Goal: Transaction & Acquisition: Purchase product/service

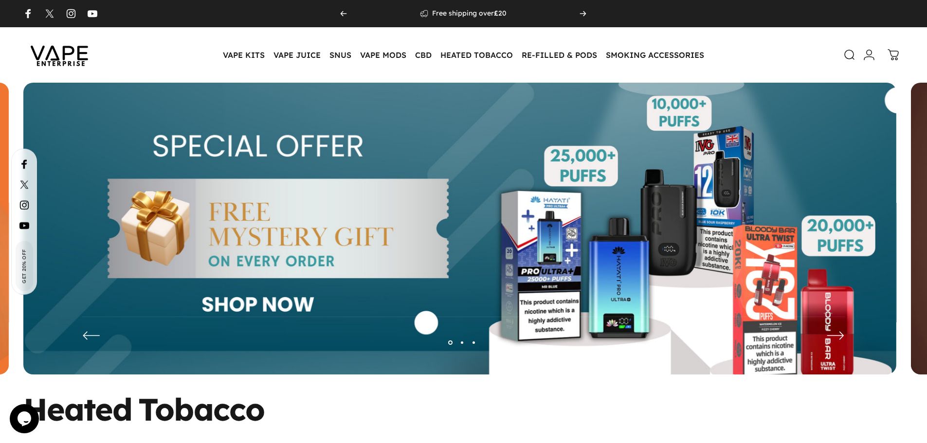
click at [70, 56] on img at bounding box center [60, 55] width 88 height 46
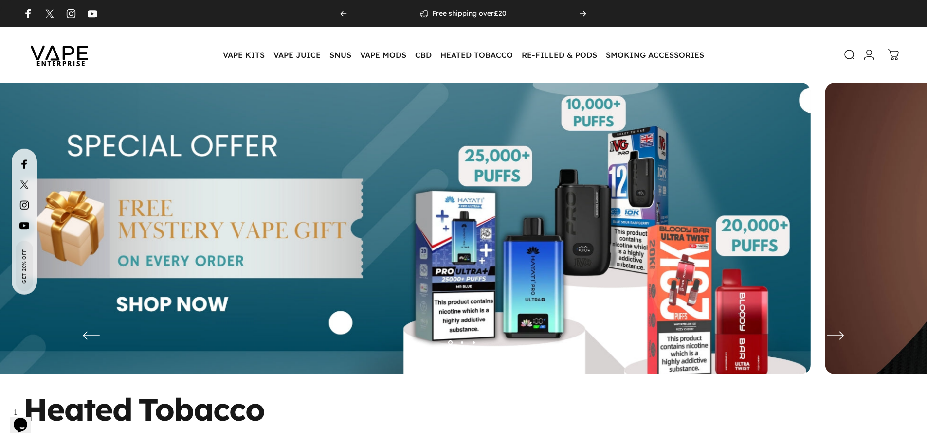
click at [306, 253] on img at bounding box center [374, 236] width 873 height 307
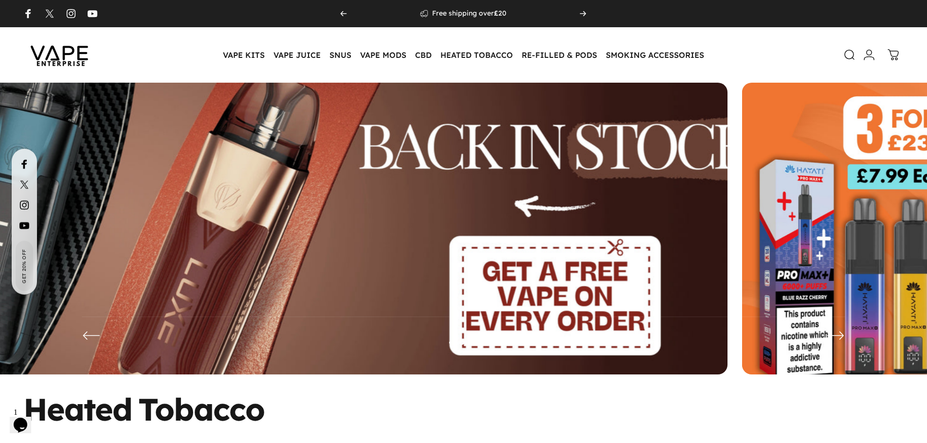
click at [370, 249] on img at bounding box center [291, 236] width 1135 height 398
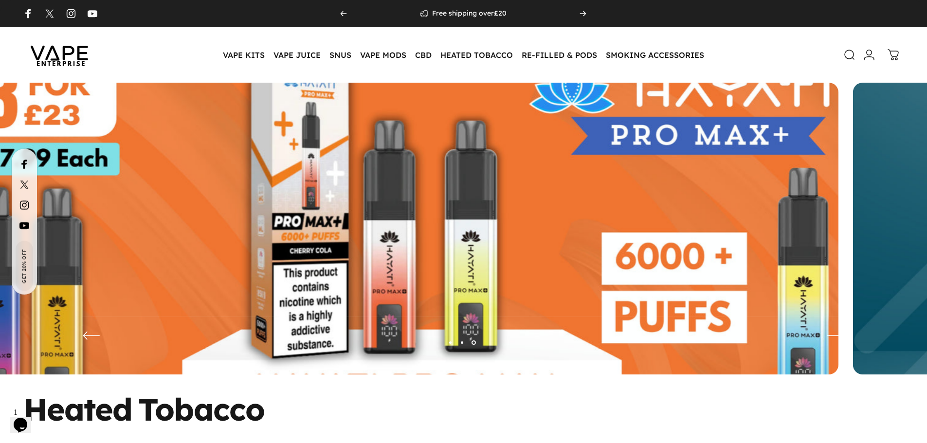
click at [416, 242] on img at bounding box center [402, 236] width 1135 height 398
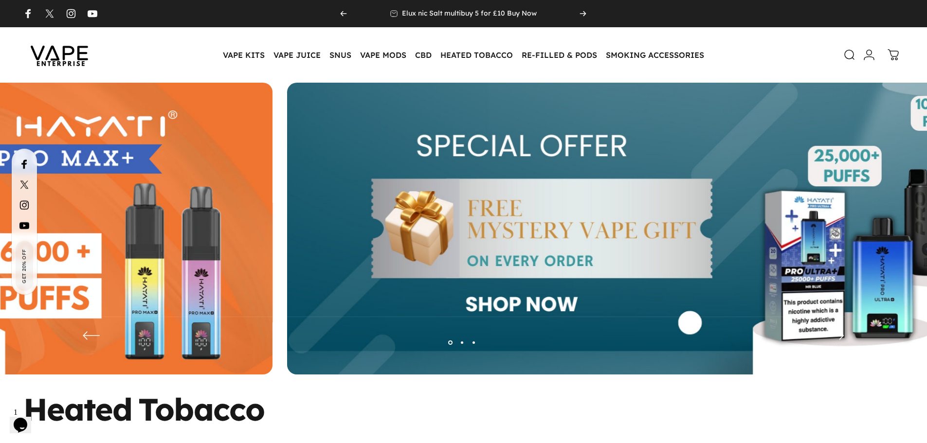
click at [723, 296] on img at bounding box center [723, 236] width 873 height 307
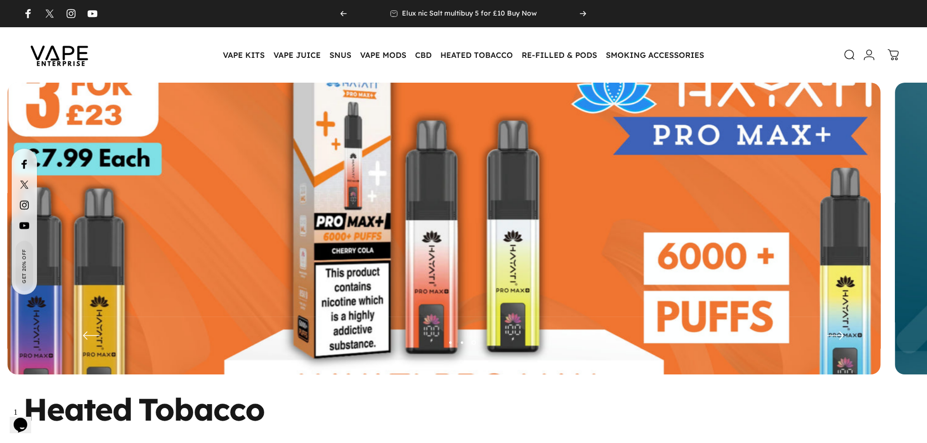
click at [907, 238] on img at bounding box center [443, 236] width 1135 height 398
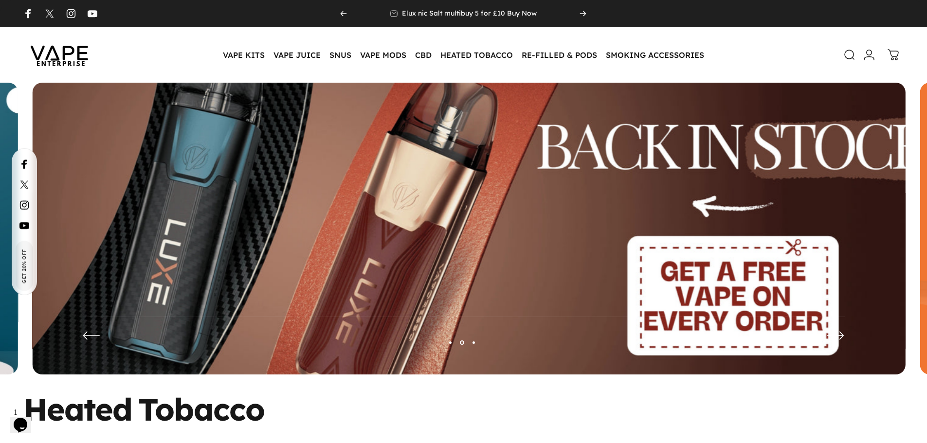
click at [671, 247] on img at bounding box center [469, 236] width 1135 height 398
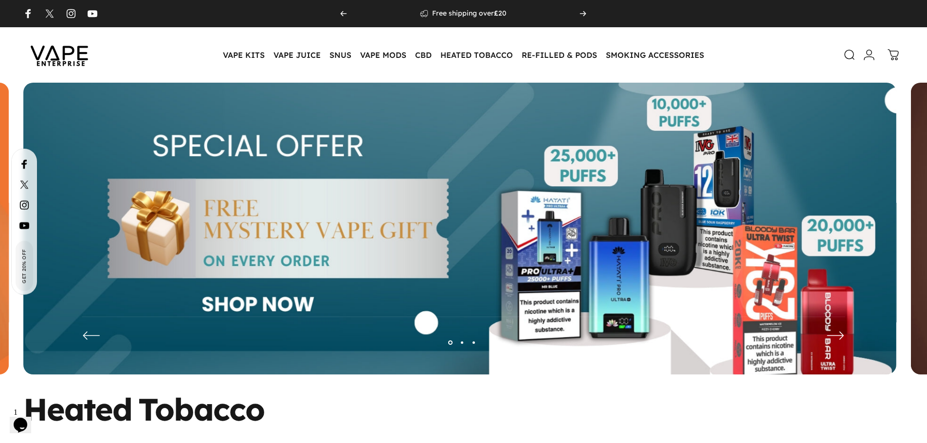
click at [94, 202] on img at bounding box center [459, 236] width 873 height 307
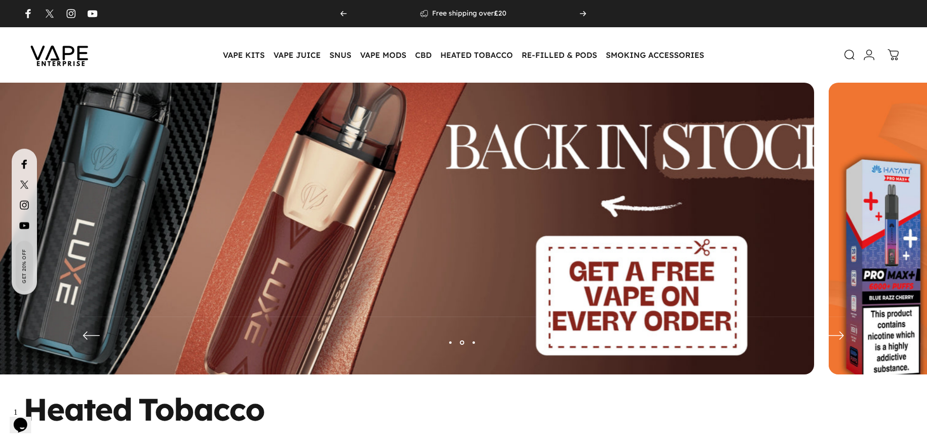
click at [105, 213] on img at bounding box center [377, 236] width 1135 height 398
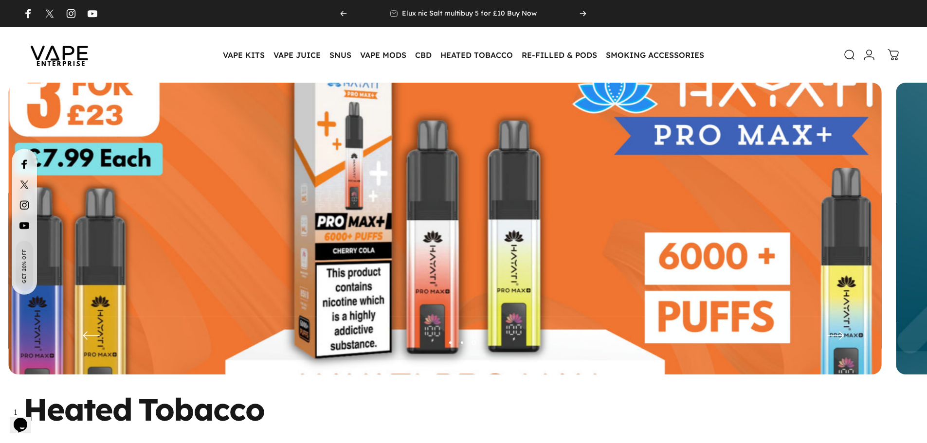
click at [603, 265] on img at bounding box center [444, 236] width 1135 height 398
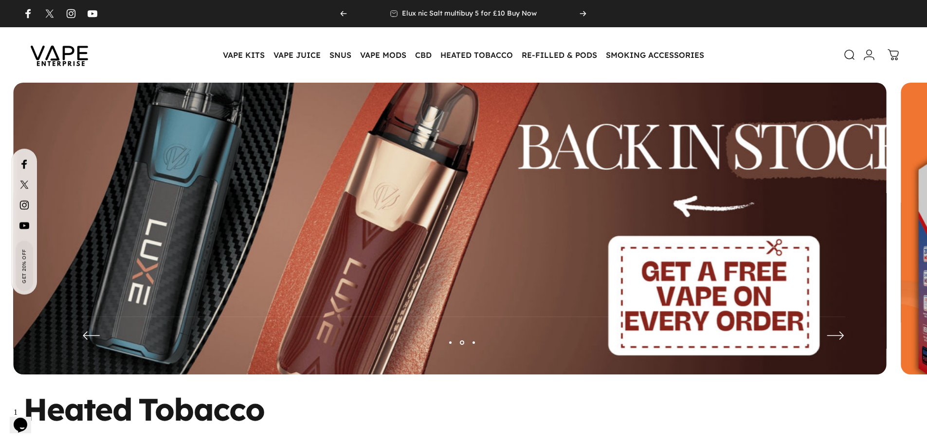
click at [846, 230] on img at bounding box center [449, 236] width 1135 height 398
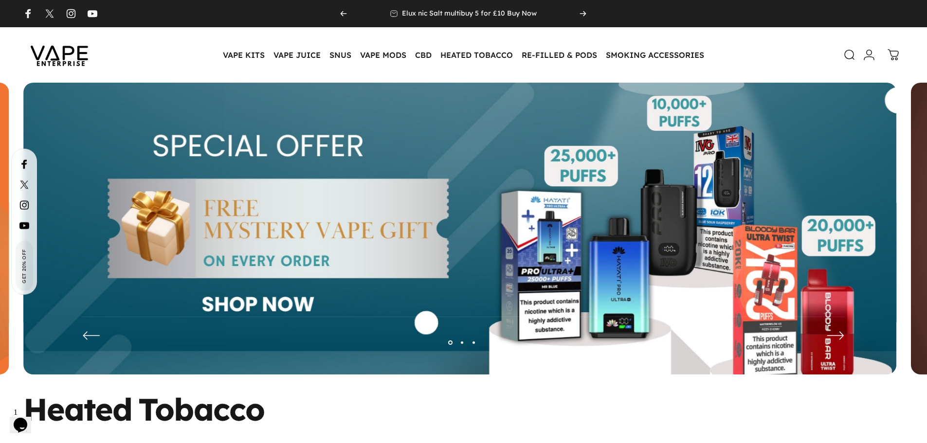
click at [235, 226] on img at bounding box center [459, 236] width 873 height 307
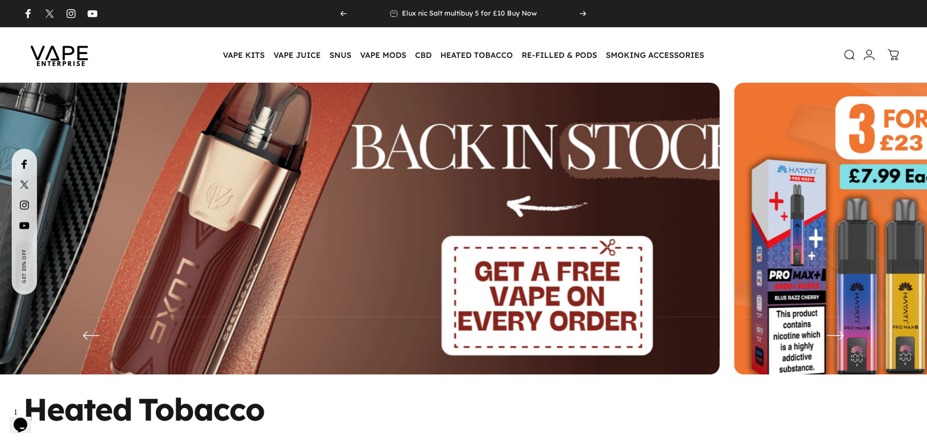
click at [54, 255] on img at bounding box center [283, 236] width 1135 height 398
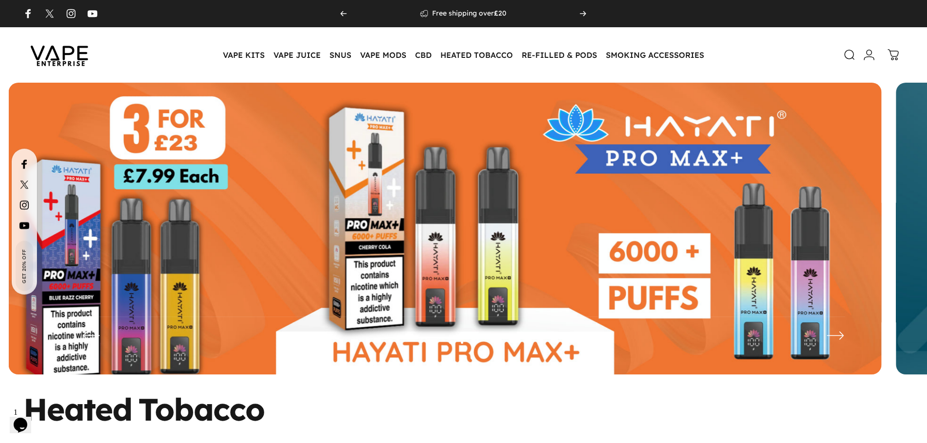
click at [585, 264] on img at bounding box center [445, 236] width 873 height 307
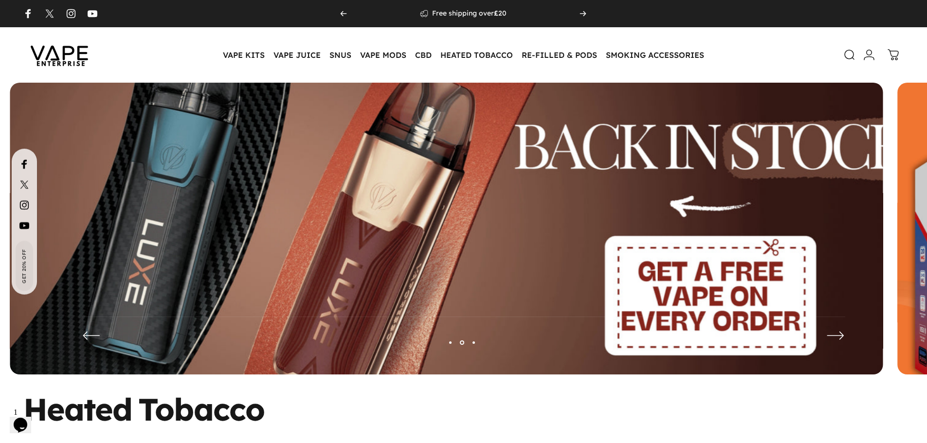
click at [710, 241] on img at bounding box center [446, 236] width 1135 height 398
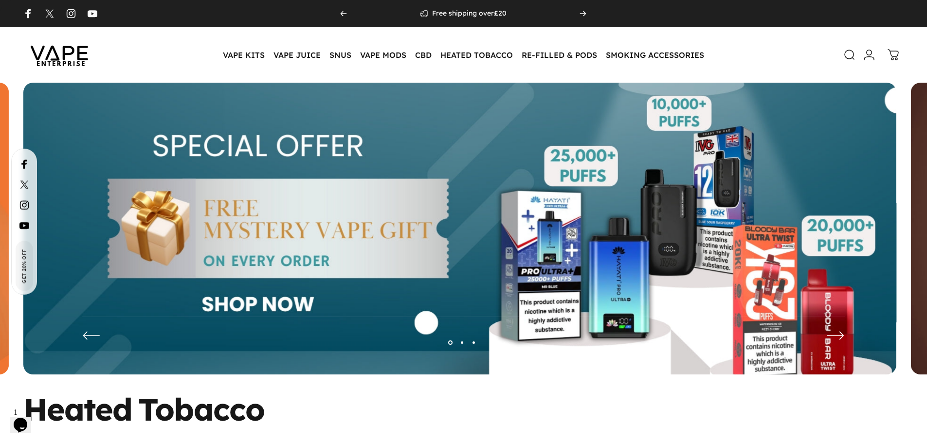
click at [361, 244] on img at bounding box center [459, 236] width 873 height 307
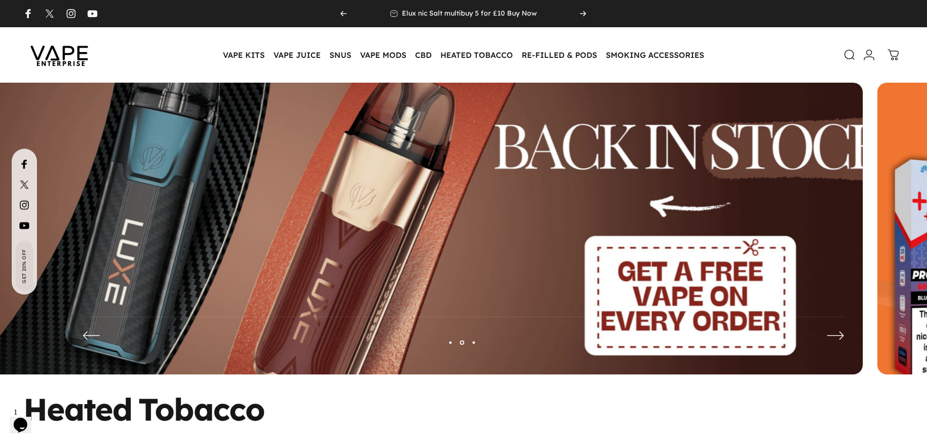
click at [264, 223] on img at bounding box center [426, 236] width 1135 height 398
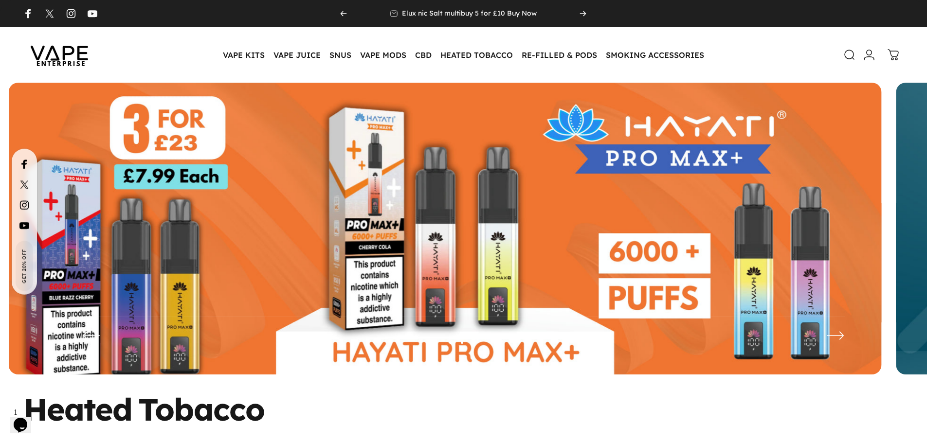
click at [568, 300] on img at bounding box center [445, 236] width 873 height 307
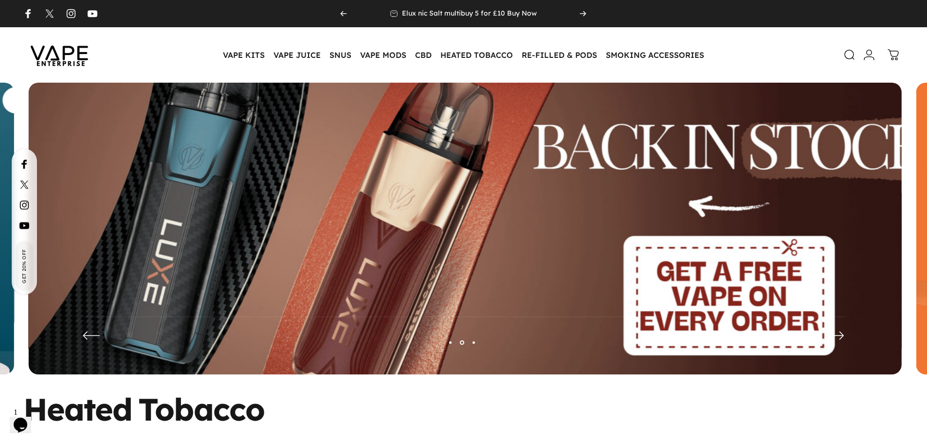
click at [643, 264] on img at bounding box center [465, 236] width 1135 height 398
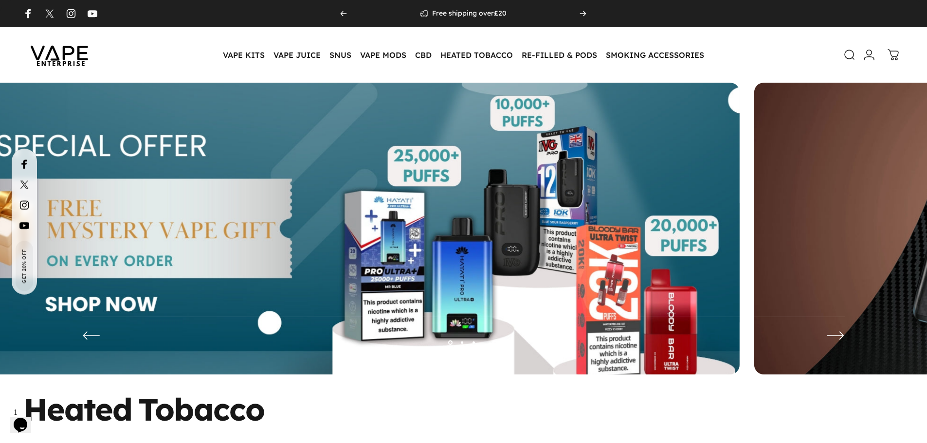
click at [182, 221] on img at bounding box center [303, 236] width 873 height 307
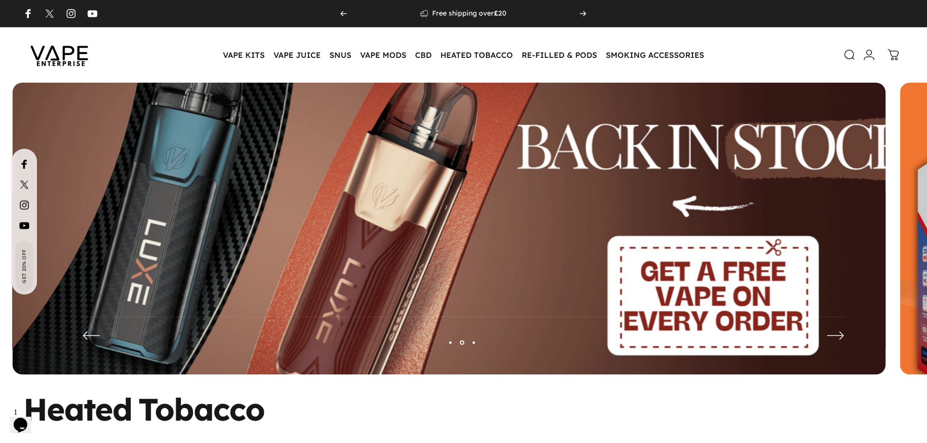
click at [164, 250] on img at bounding box center [449, 236] width 1135 height 398
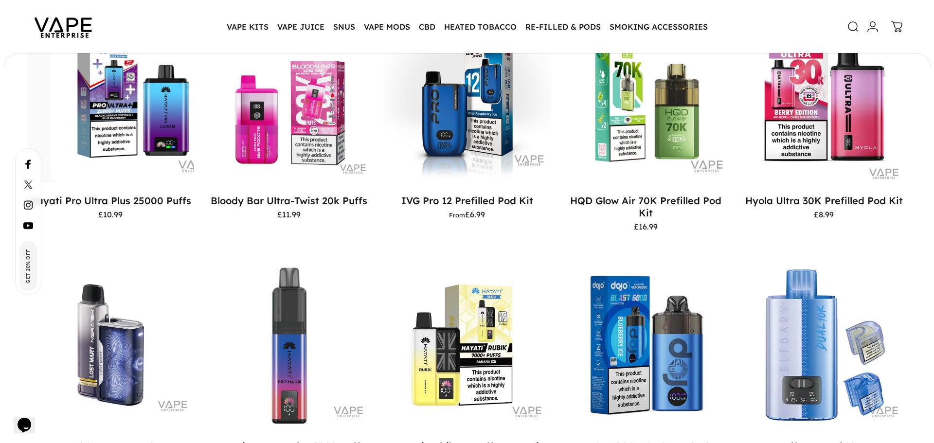
scroll to position [1019, 0]
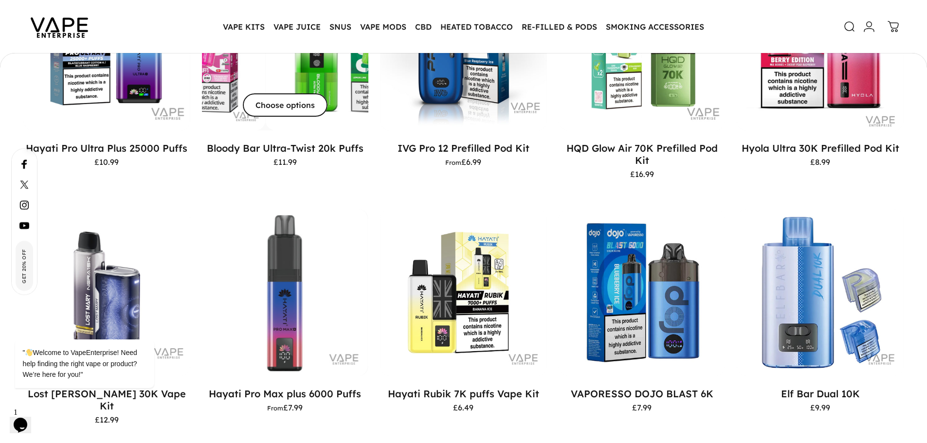
click at [276, 108] on span "Choose options" at bounding box center [284, 105] width 127 height 47
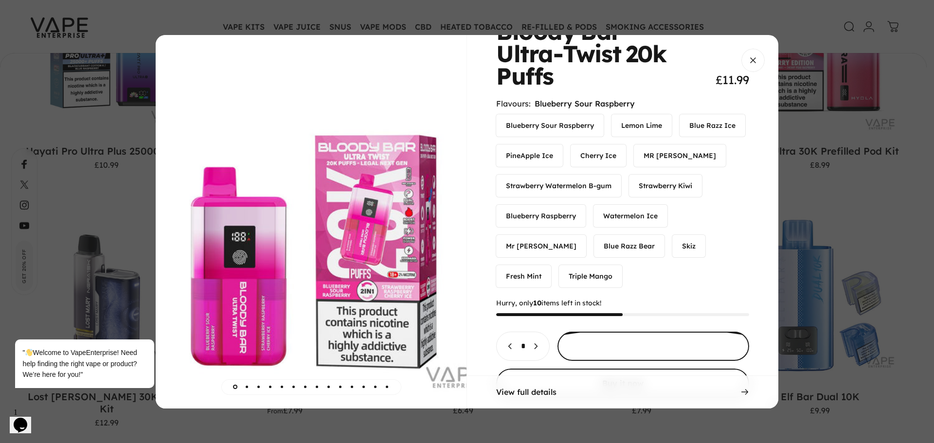
scroll to position [73, 0]
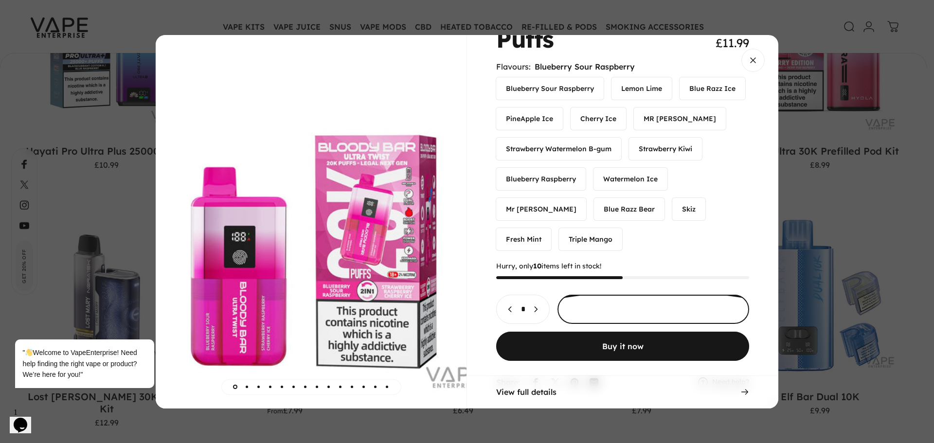
click at [615, 332] on button "Buy it now" at bounding box center [622, 346] width 253 height 29
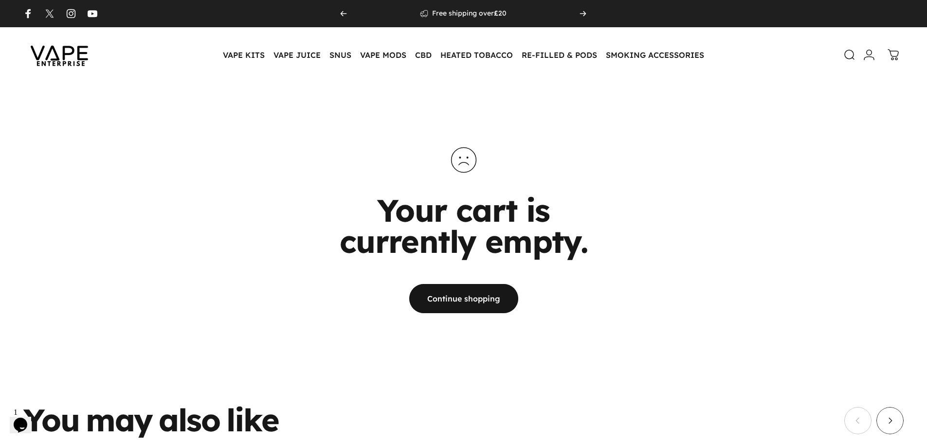
click at [52, 64] on img at bounding box center [60, 55] width 88 height 46
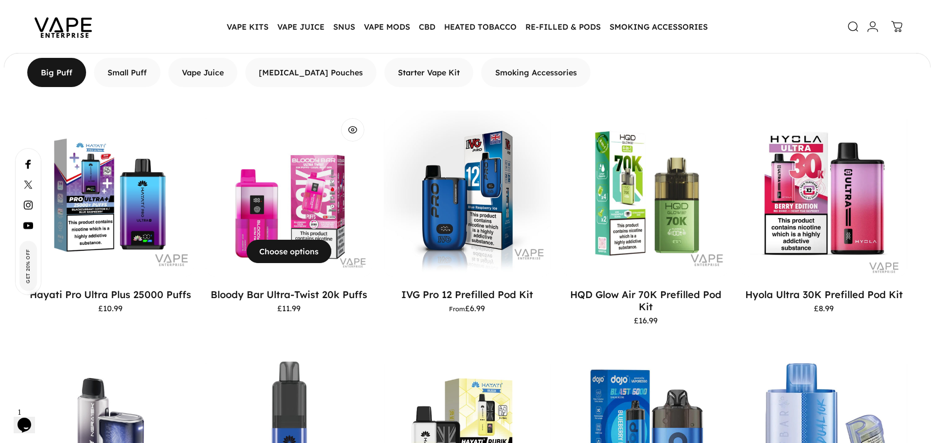
scroll to position [877, 0]
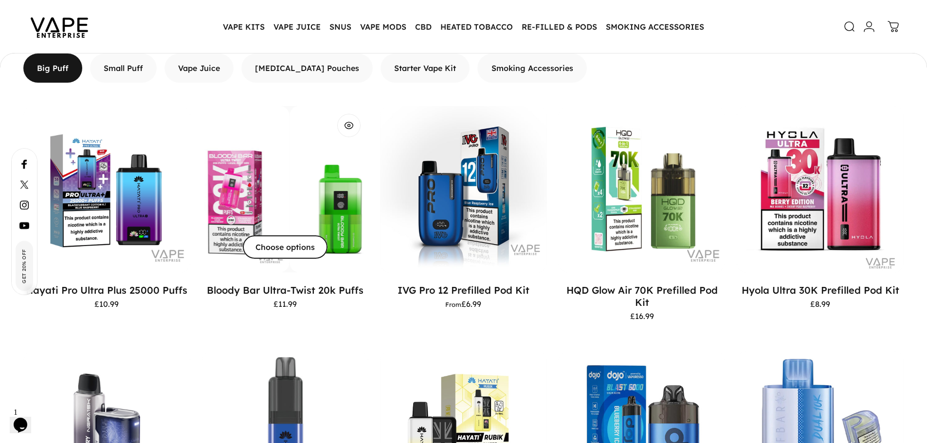
click at [299, 243] on span "Choose options" at bounding box center [284, 247] width 127 height 47
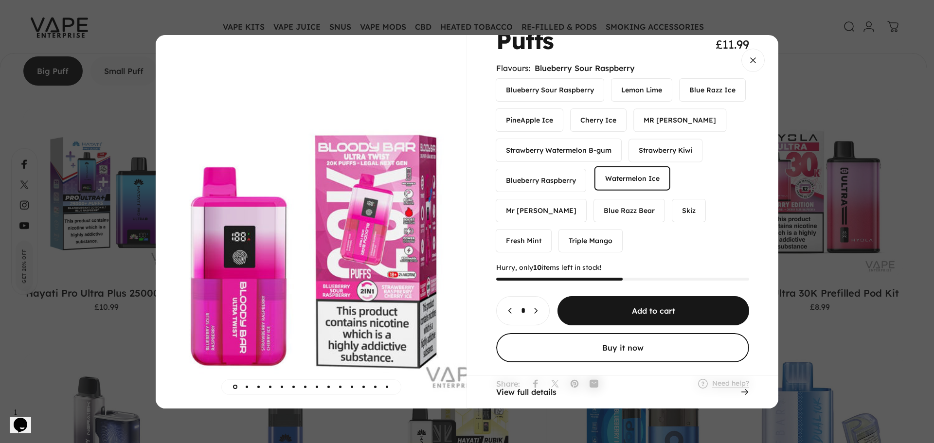
scroll to position [73, 0]
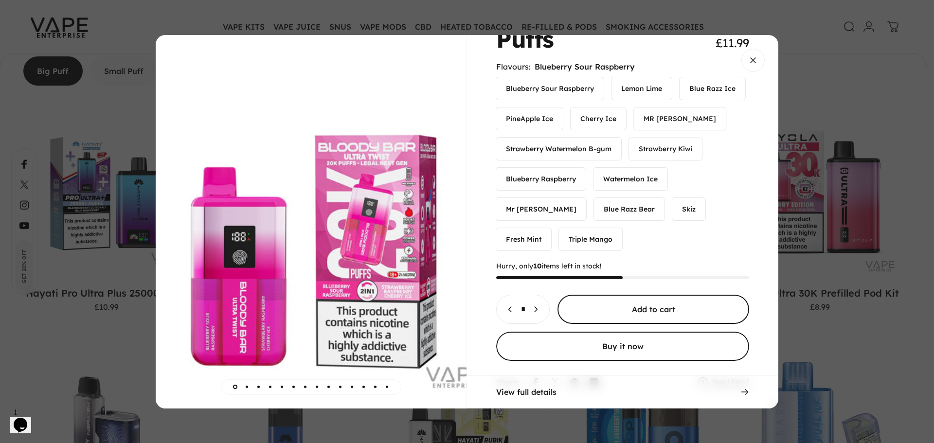
click at [654, 281] on span "Choose options for Bloody Bar Ultra-Twist 20k Puffs" at bounding box center [654, 309] width 288 height 58
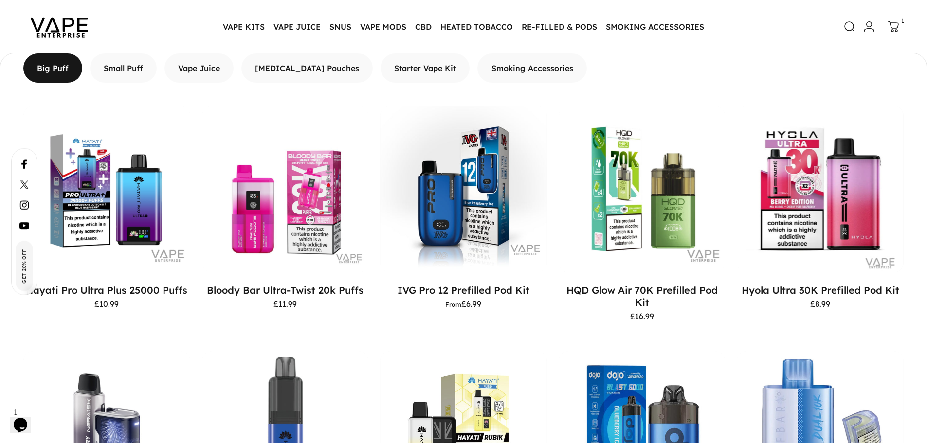
click at [892, 30] on icon at bounding box center [893, 27] width 12 height 12
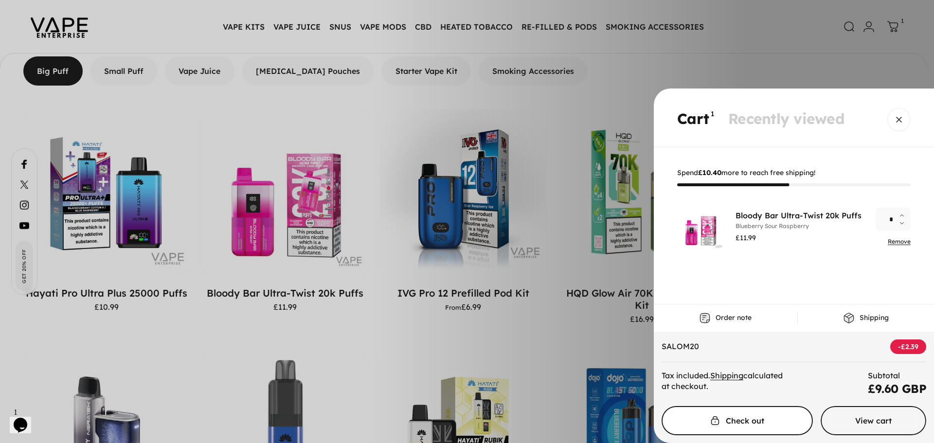
click at [762, 417] on span "Cart" at bounding box center [737, 421] width 227 height 58
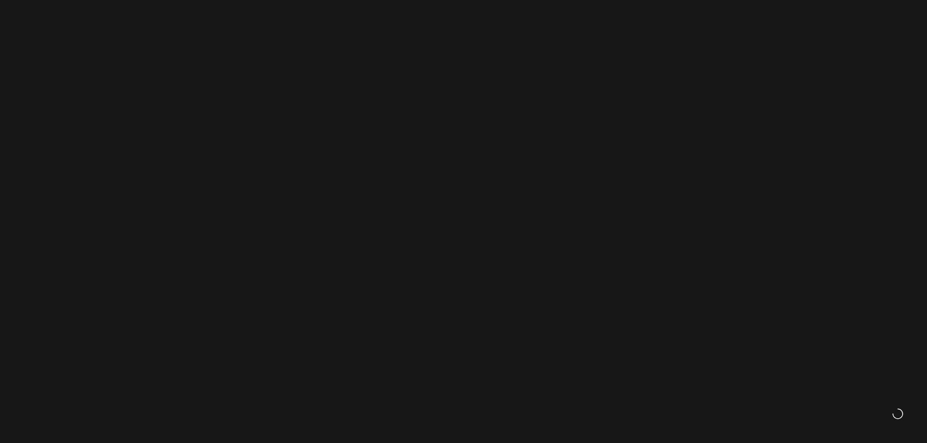
click at [889, 48] on icon at bounding box center [893, 54] width 12 height 12
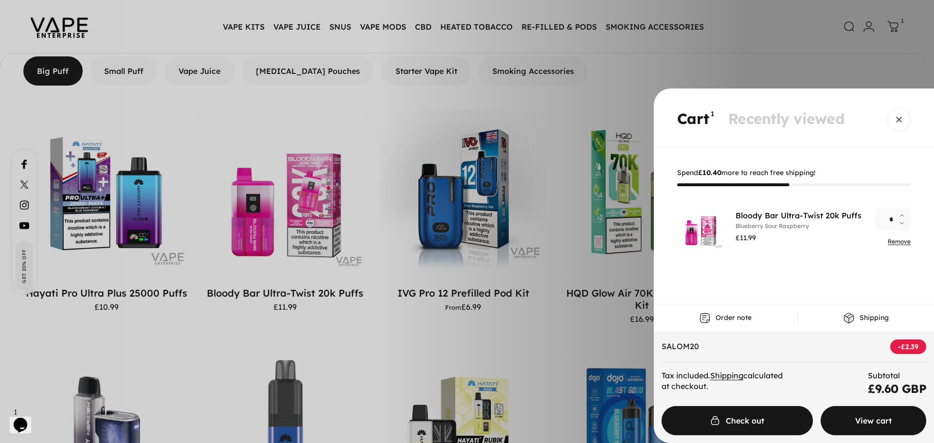
click at [866, 420] on span "Cart" at bounding box center [873, 421] width 159 height 58
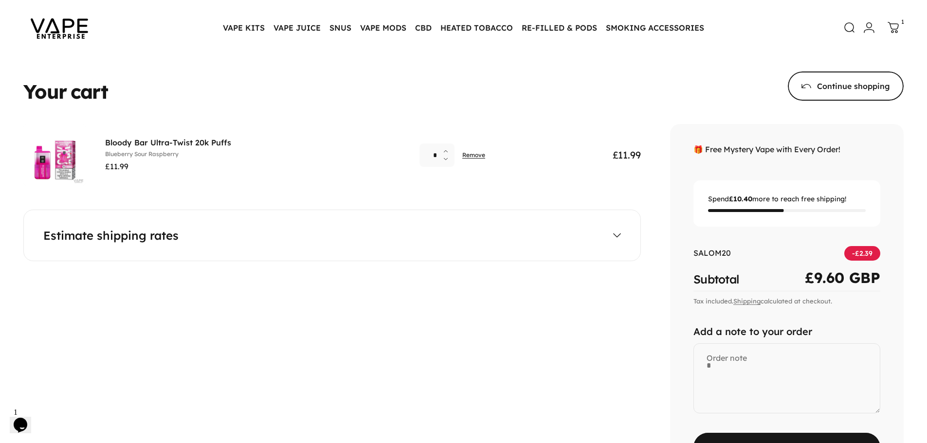
scroll to position [49, 0]
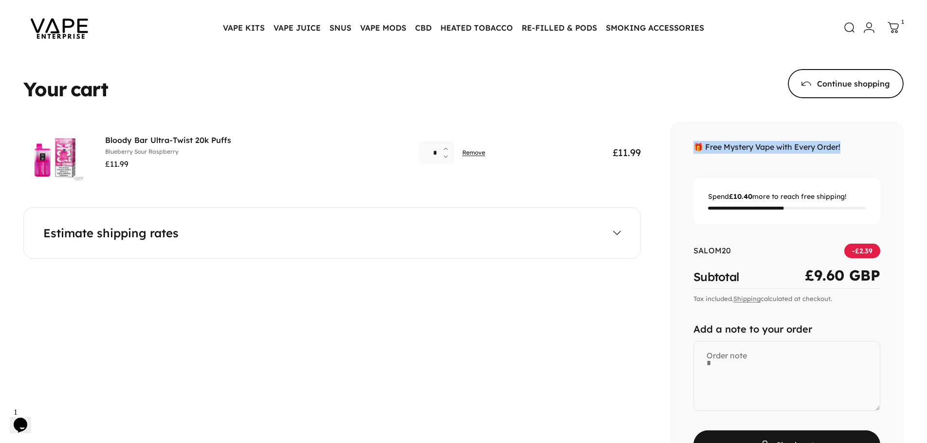
drag, startPoint x: 851, startPoint y: 147, endPoint x: 673, endPoint y: 153, distance: 177.7
click at [673, 153] on div "🎁 Free Mystery Vape with Every Order! Spend £10.40 more to reach free shipping!…" at bounding box center [787, 301] width 234 height 358
click at [689, 162] on div "🎁 Free Mystery Vape with Every Order! Spend £10.40 more to reach free shipping!…" at bounding box center [787, 301] width 234 height 358
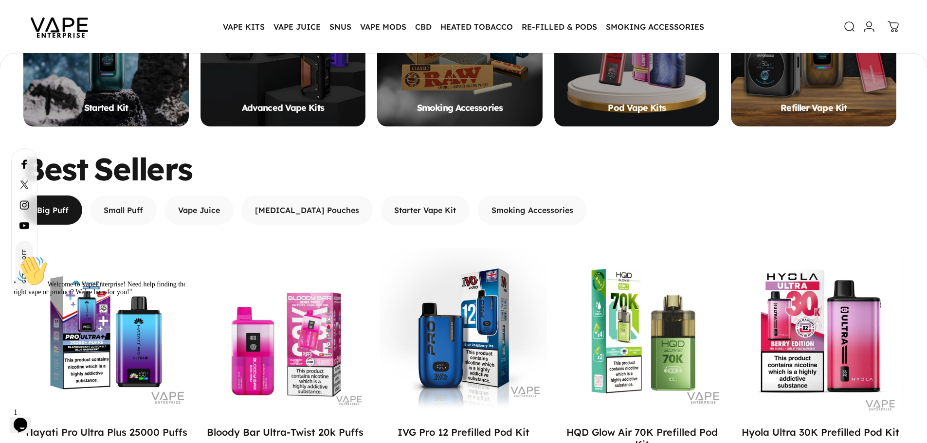
scroll to position [922, 0]
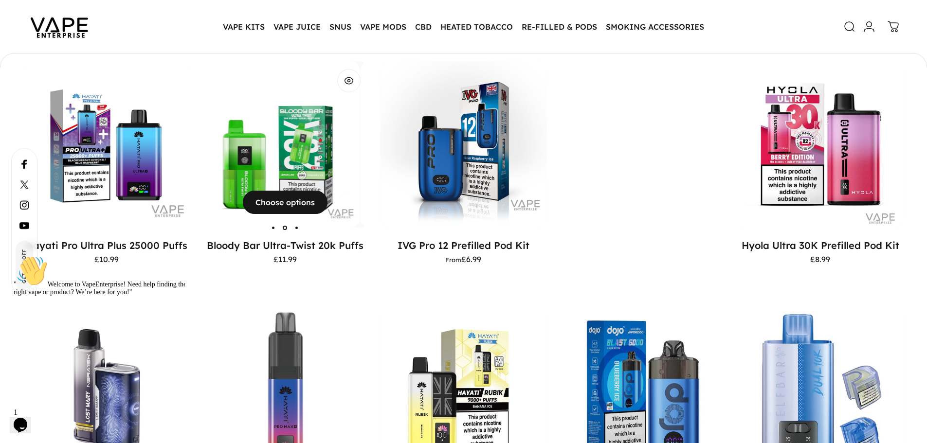
click at [287, 142] on img "Bloody Bar Ultra-Twist 20k Puffs" at bounding box center [276, 144] width 167 height 167
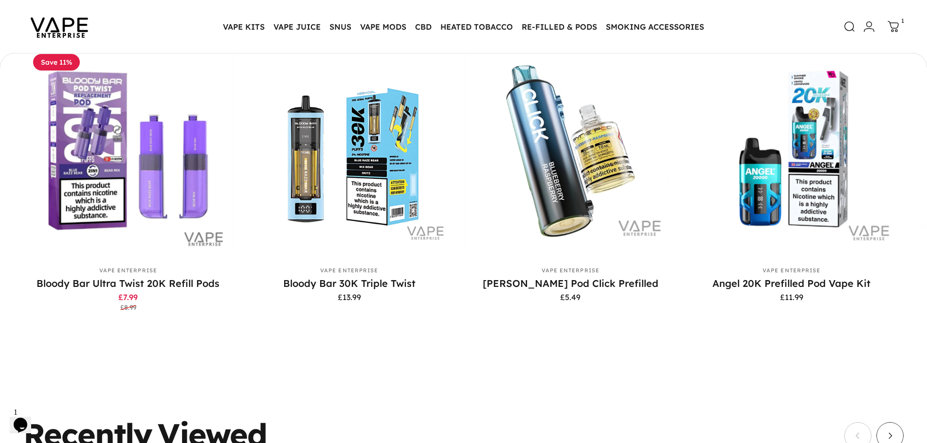
scroll to position [4425, 0]
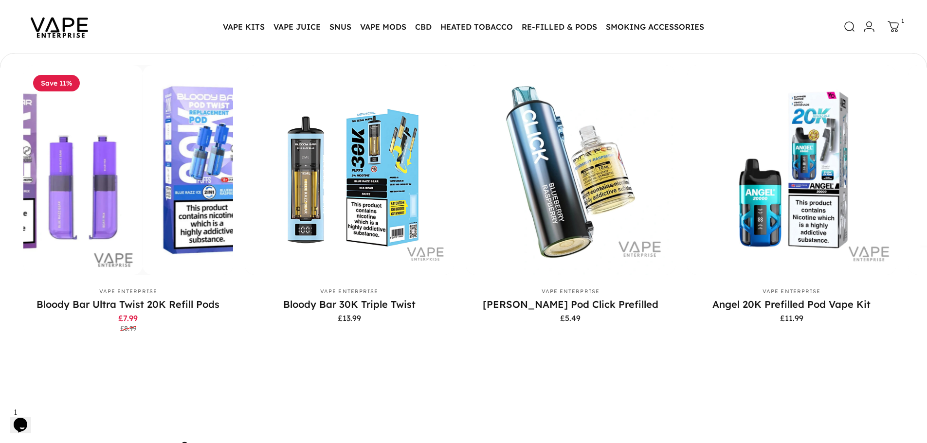
click at [61, 30] on img at bounding box center [60, 27] width 88 height 46
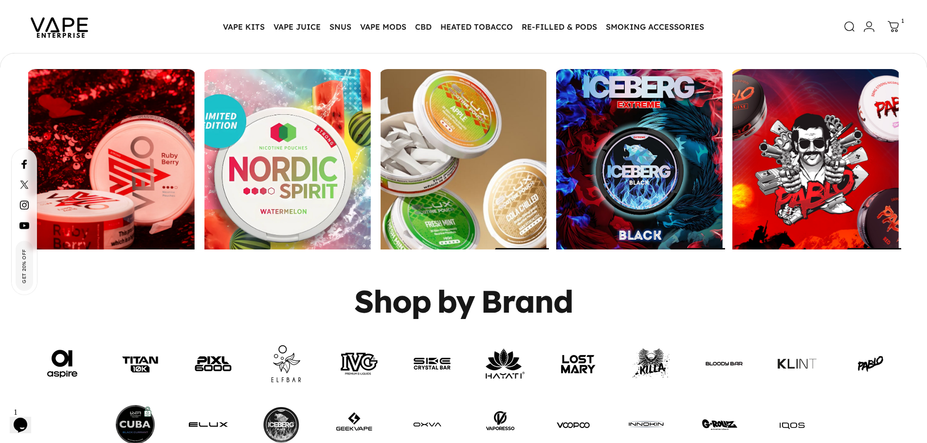
scroll to position [1452, 0]
